Goal: Transaction & Acquisition: Obtain resource

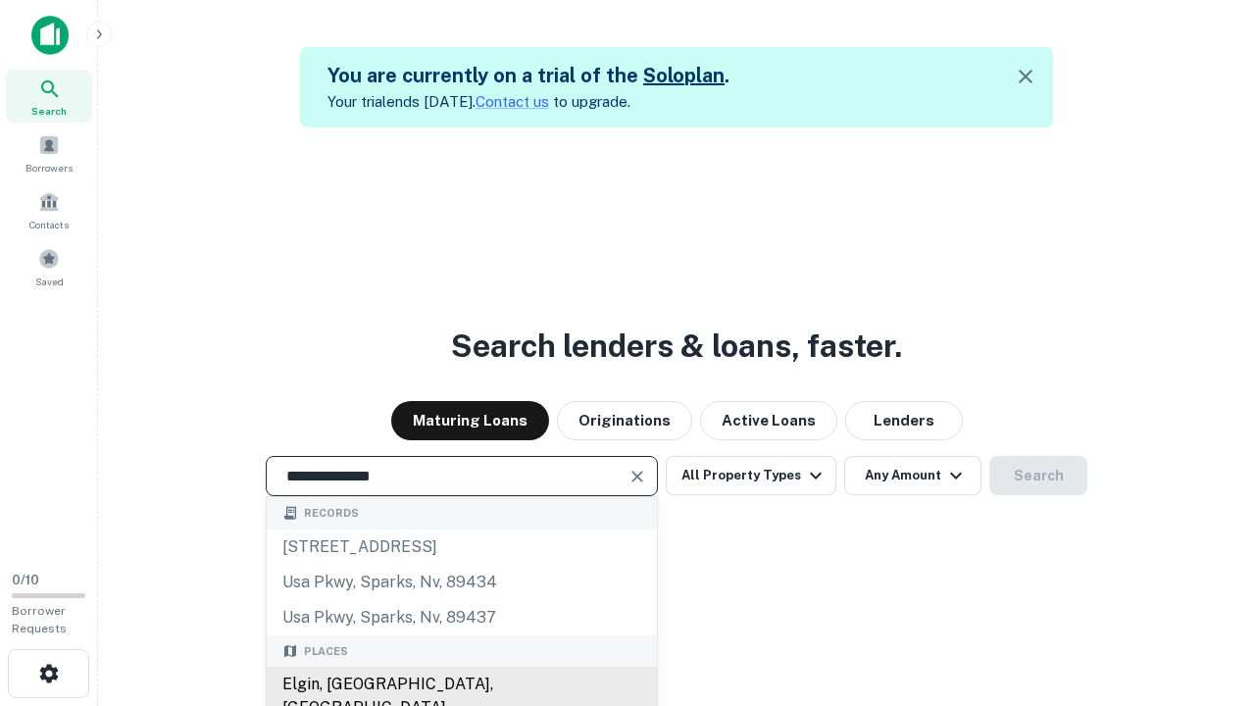
click at [461, 685] on div "Elgin, [GEOGRAPHIC_DATA], [GEOGRAPHIC_DATA]" at bounding box center [462, 696] width 390 height 59
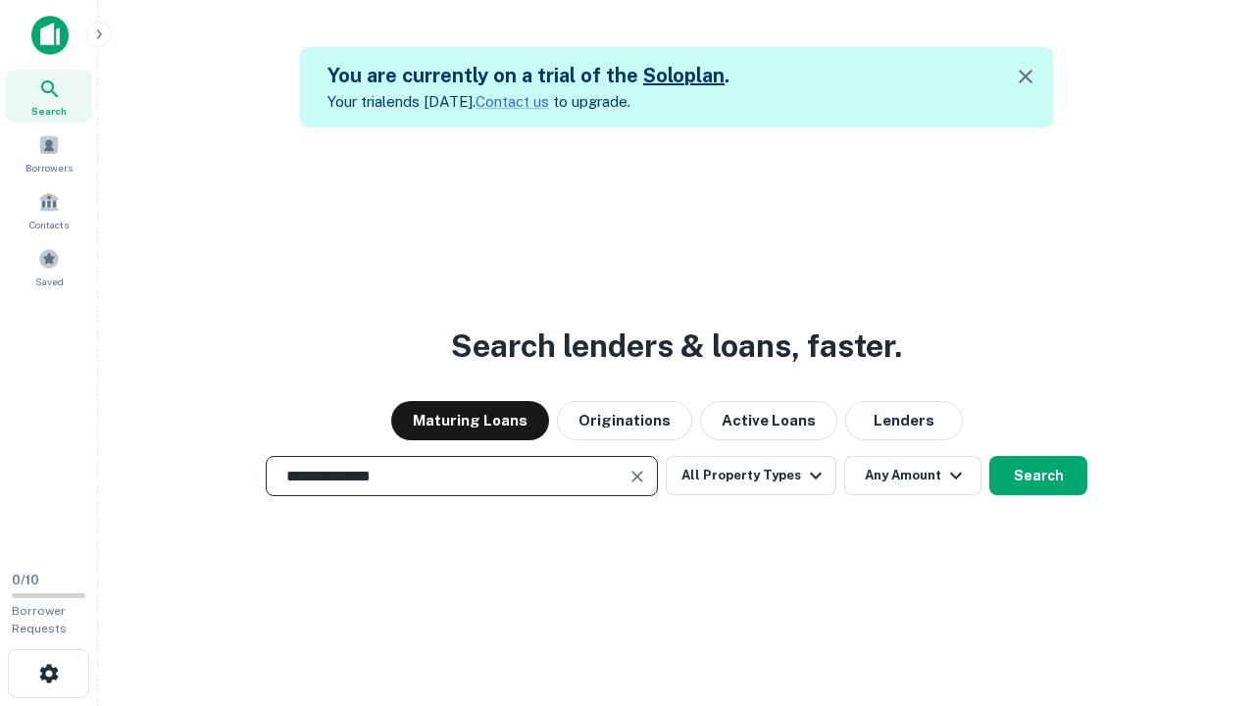
scroll to position [31, 0]
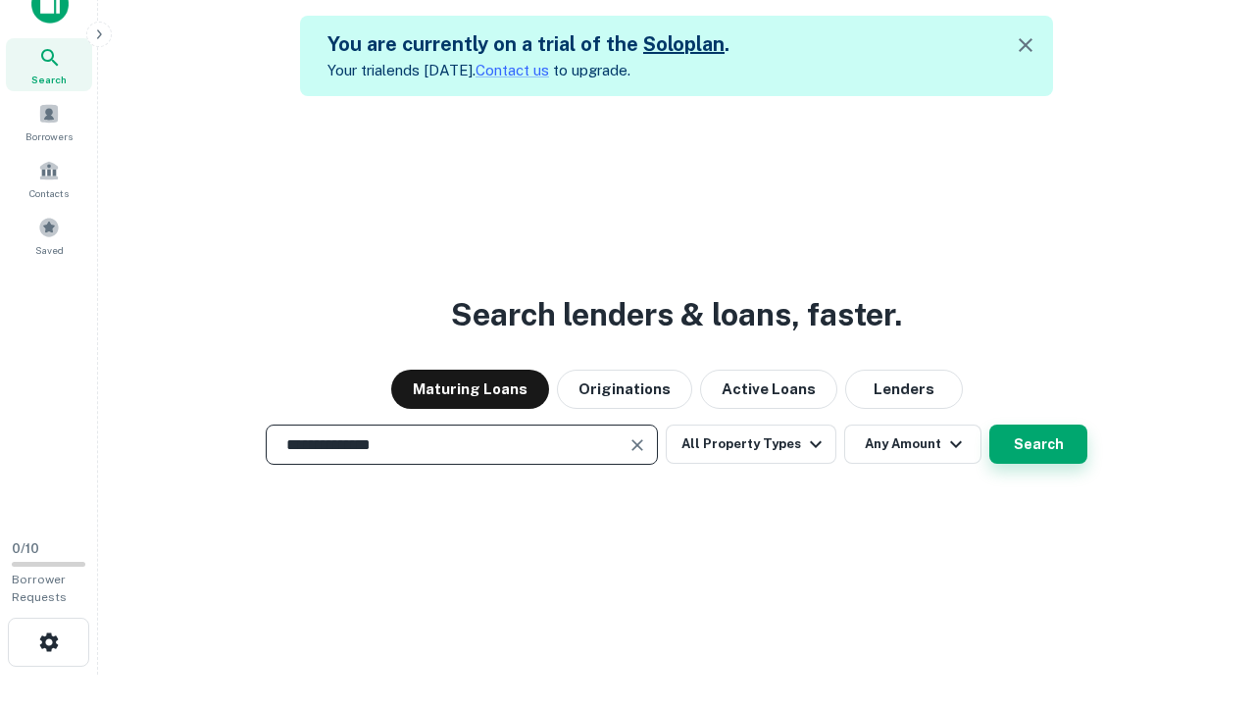
type input "**********"
click at [989, 425] on button "Search" at bounding box center [1038, 444] width 98 height 39
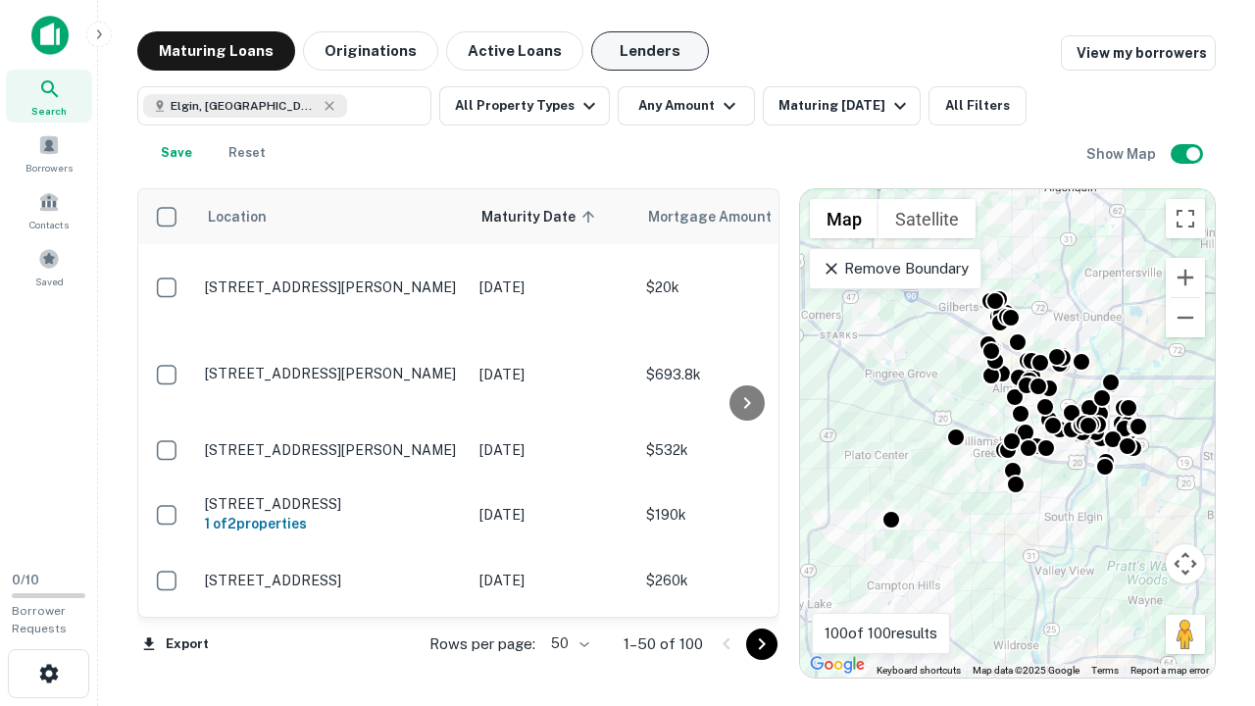
click at [650, 51] on button "Lenders" at bounding box center [650, 50] width 118 height 39
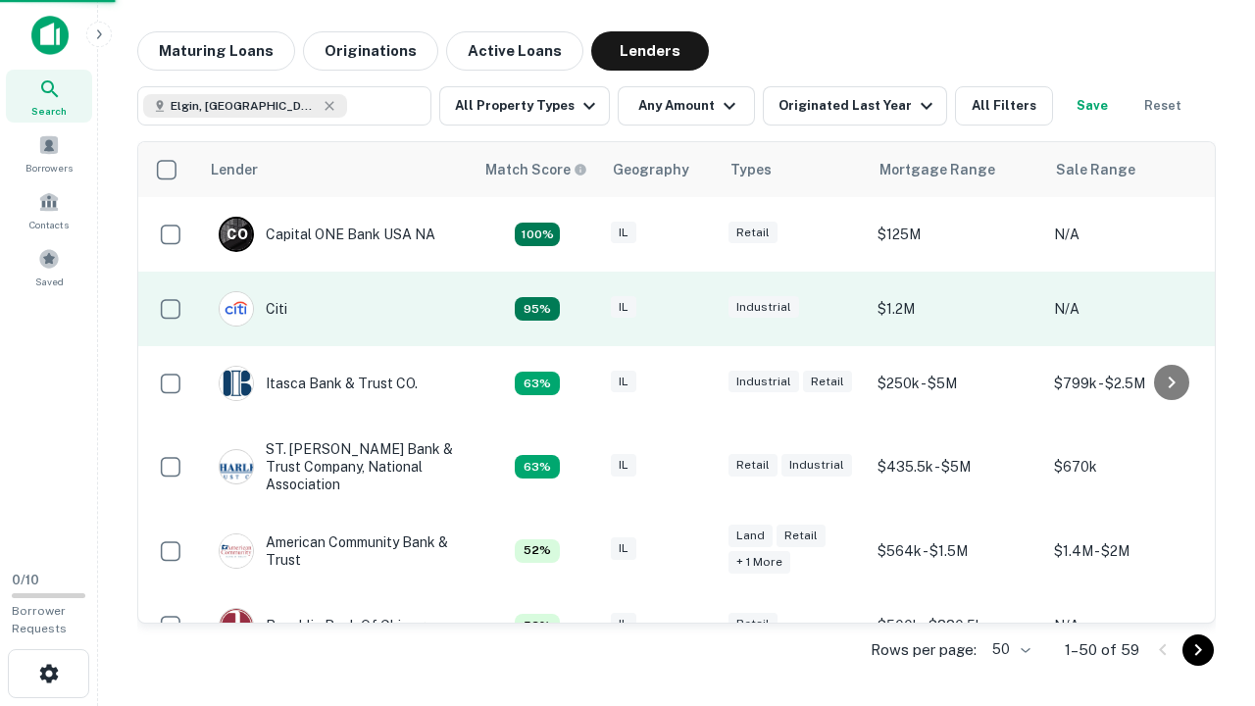
click at [696, 309] on div "IL" at bounding box center [660, 309] width 98 height 26
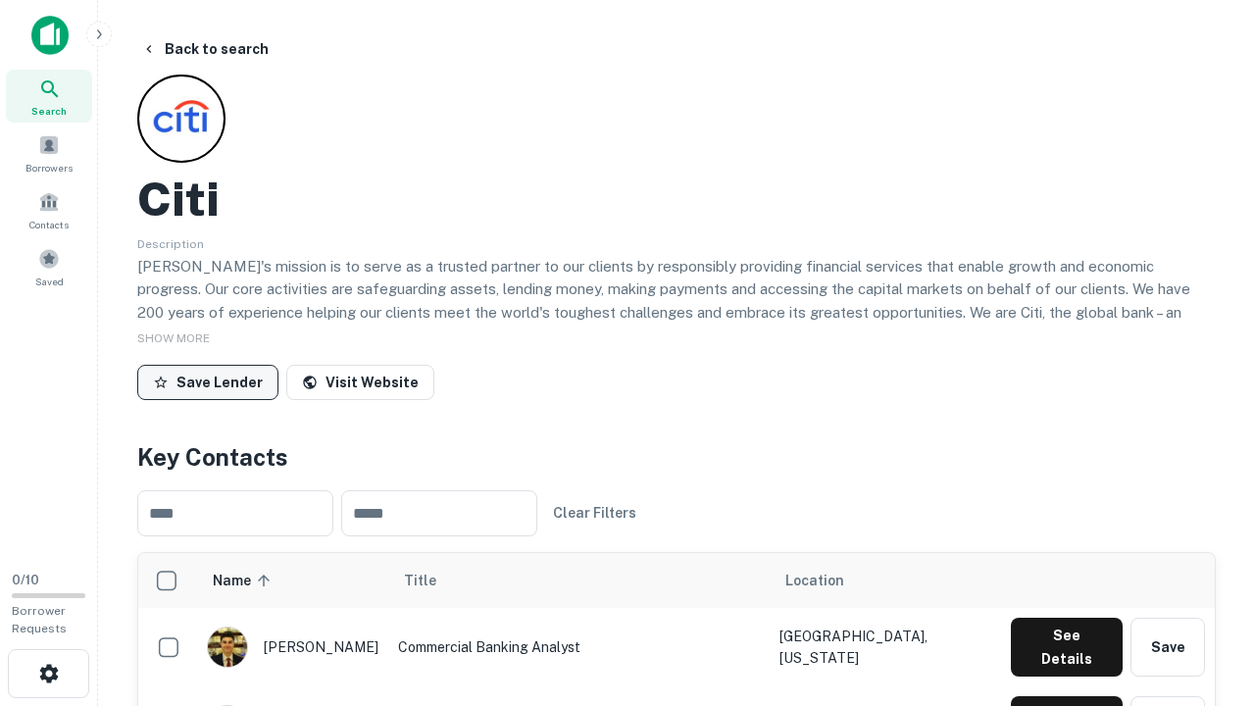
click at [208, 381] on button "Save Lender" at bounding box center [207, 382] width 141 height 35
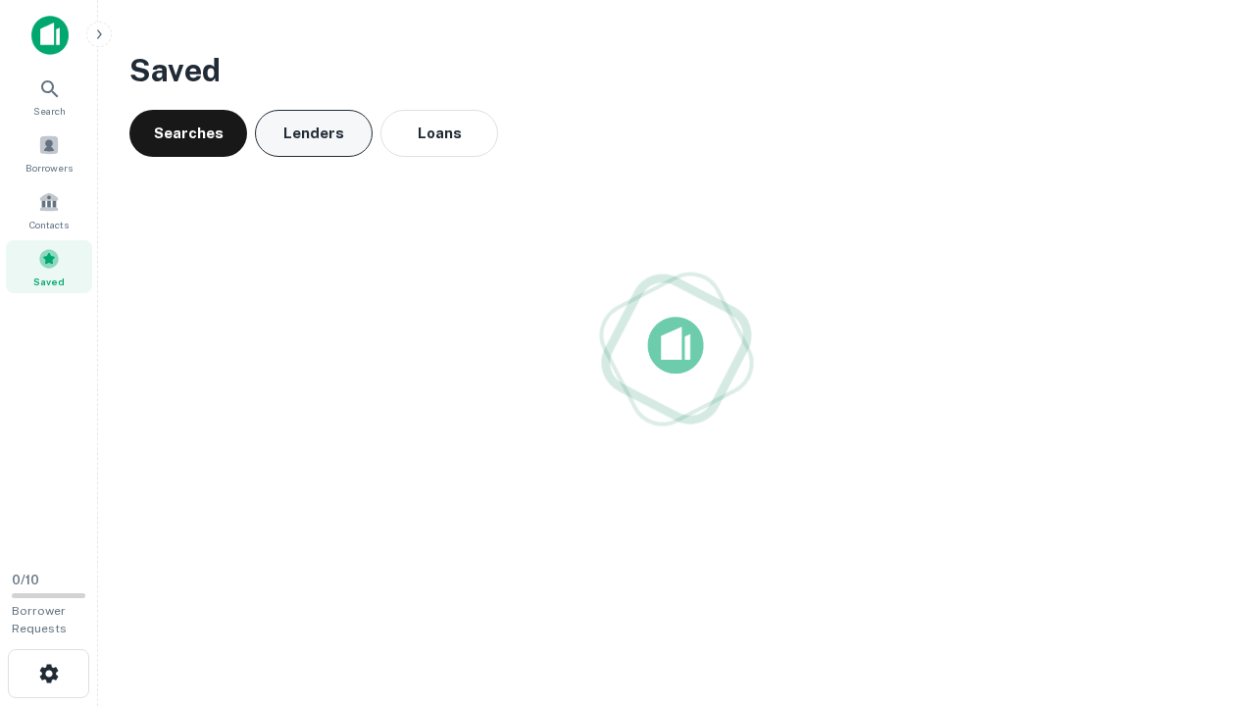
click at [314, 133] on button "Lenders" at bounding box center [314, 133] width 118 height 47
